Goal: Task Accomplishment & Management: Use online tool/utility

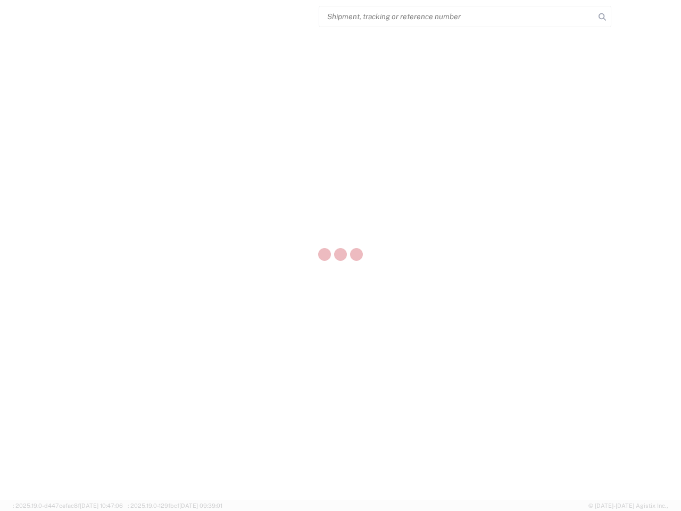
select select "US"
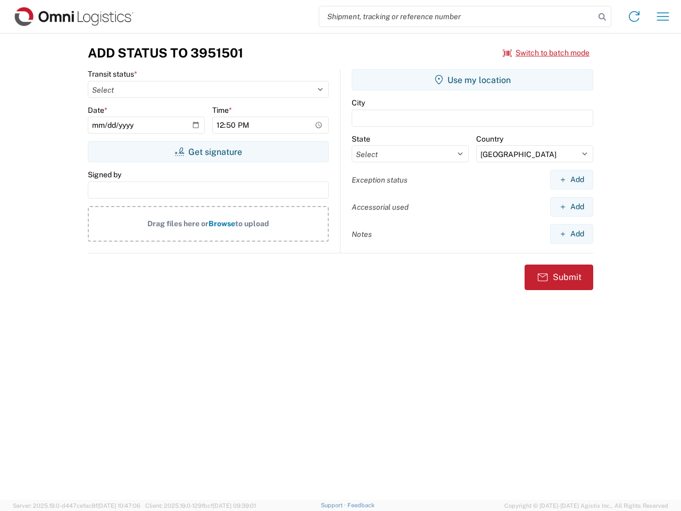
click at [457, 16] on input "search" at bounding box center [457, 16] width 276 height 20
click at [602, 17] on icon at bounding box center [602, 17] width 15 height 15
click at [634, 16] on icon at bounding box center [634, 16] width 17 height 17
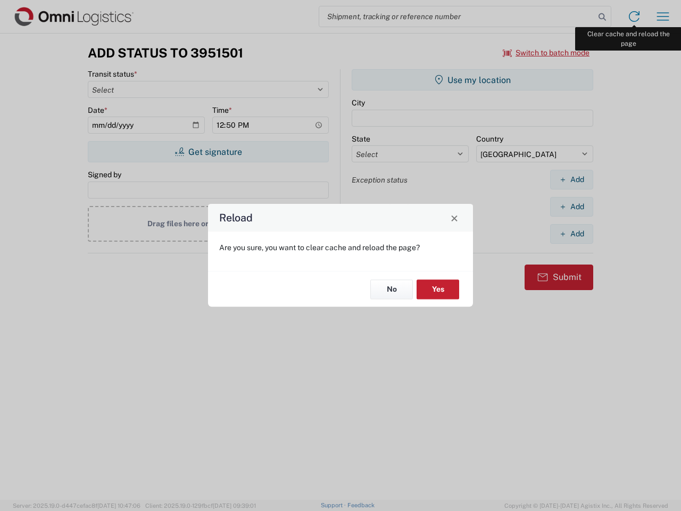
click at [663, 16] on div "Reload Are you sure, you want to clear cache and reload the page? No Yes" at bounding box center [340, 255] width 681 height 511
click at [546, 53] on div "Reload Are you sure, you want to clear cache and reload the page? No Yes" at bounding box center [340, 255] width 681 height 511
click at [208, 152] on div "Reload Are you sure, you want to clear cache and reload the page? No Yes" at bounding box center [340, 255] width 681 height 511
click at [472, 80] on div "Reload Are you sure, you want to clear cache and reload the page? No Yes" at bounding box center [340, 255] width 681 height 511
click at [571, 179] on div "Reload Are you sure, you want to clear cache and reload the page? No Yes" at bounding box center [340, 255] width 681 height 511
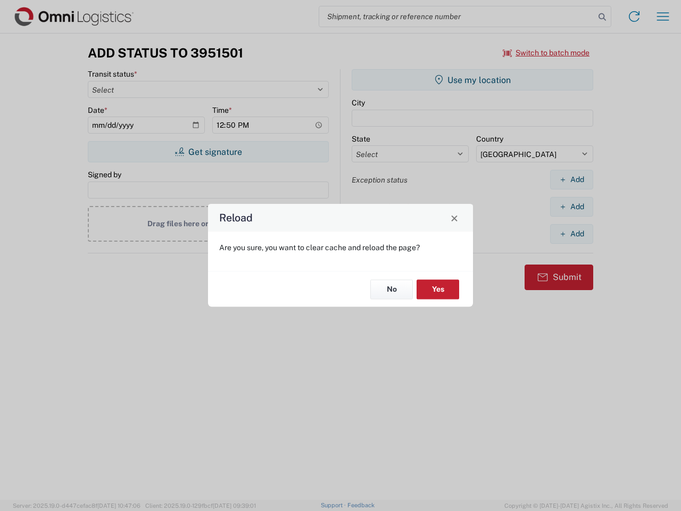
click at [571, 206] on div "Reload Are you sure, you want to clear cache and reload the page? No Yes" at bounding box center [340, 255] width 681 height 511
click at [571, 234] on div "Reload Are you sure, you want to clear cache and reload the page? No Yes" at bounding box center [340, 255] width 681 height 511
